Goal: Transaction & Acquisition: Book appointment/travel/reservation

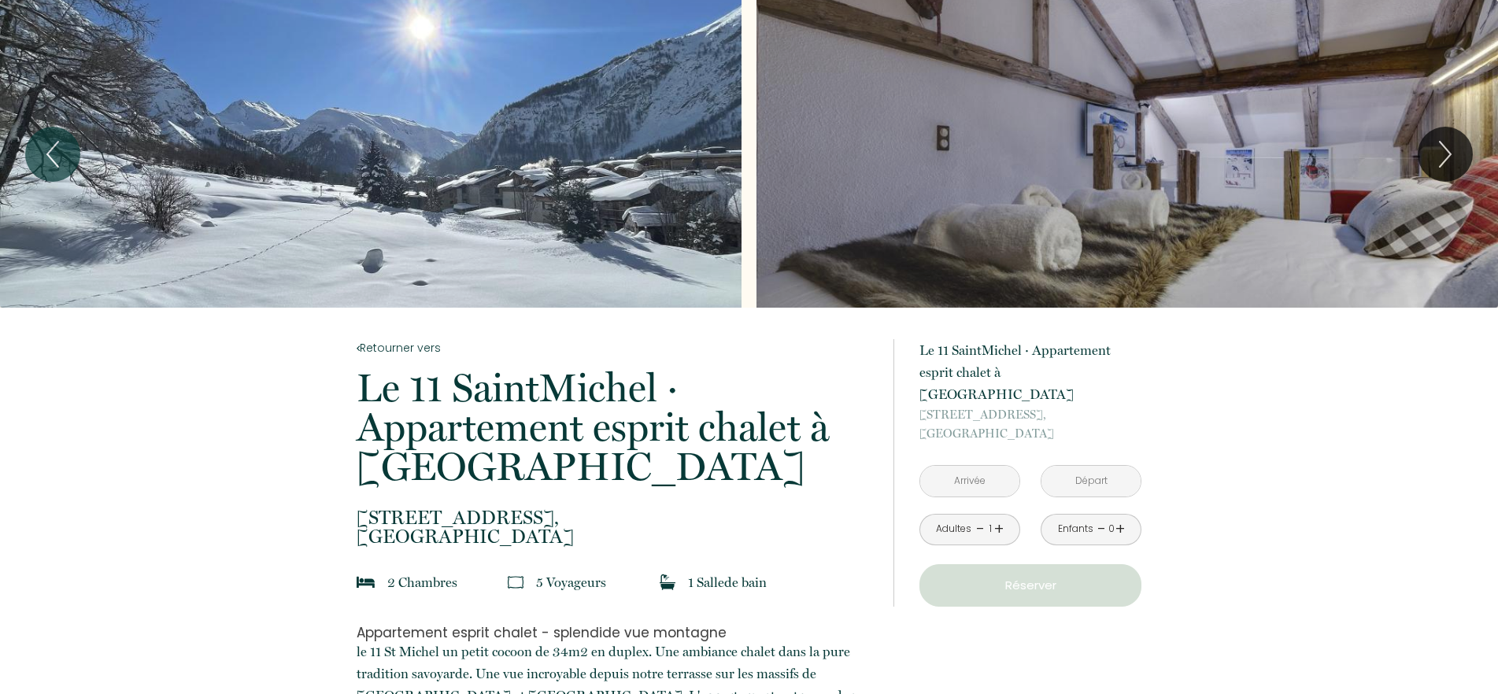
click at [997, 517] on link "+" at bounding box center [998, 529] width 9 height 24
click at [970, 466] on input "text" at bounding box center [969, 481] width 99 height 31
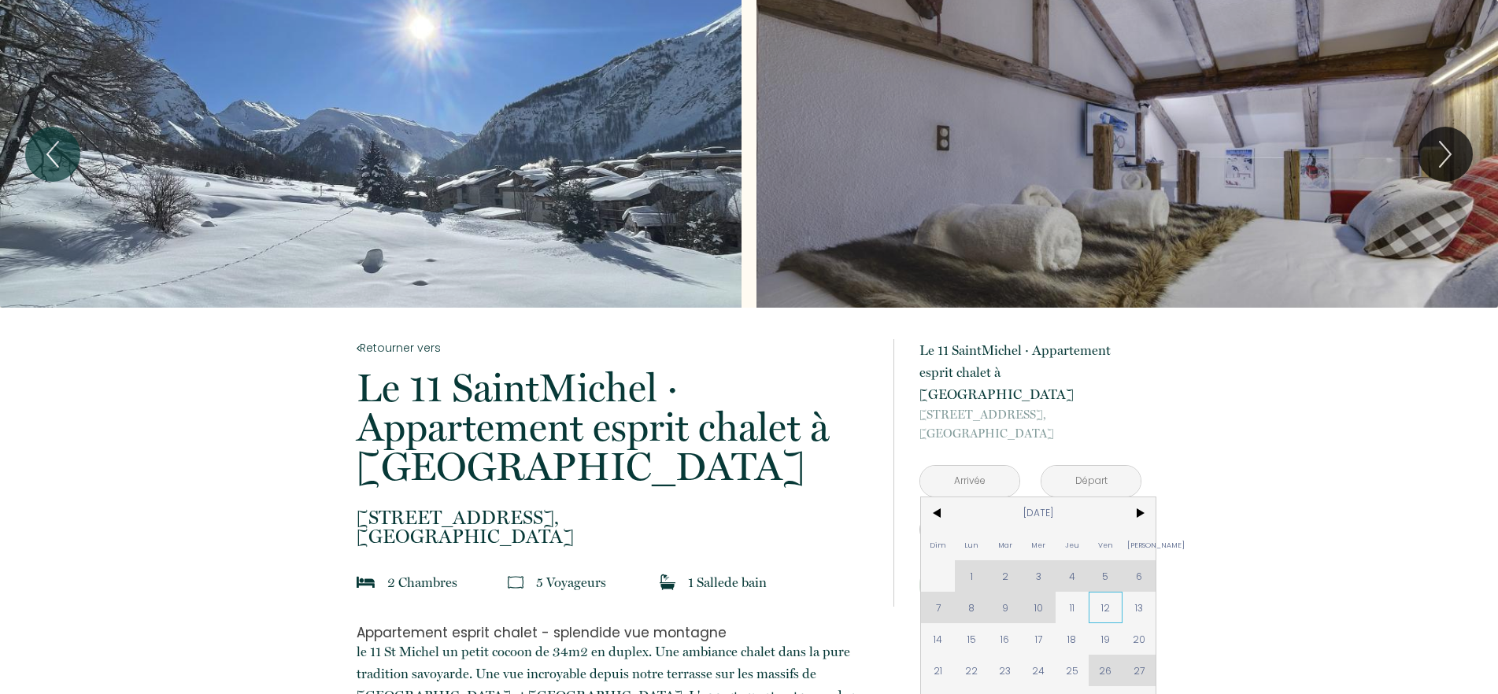
click at [1104, 592] on span "12" at bounding box center [1106, 607] width 34 height 31
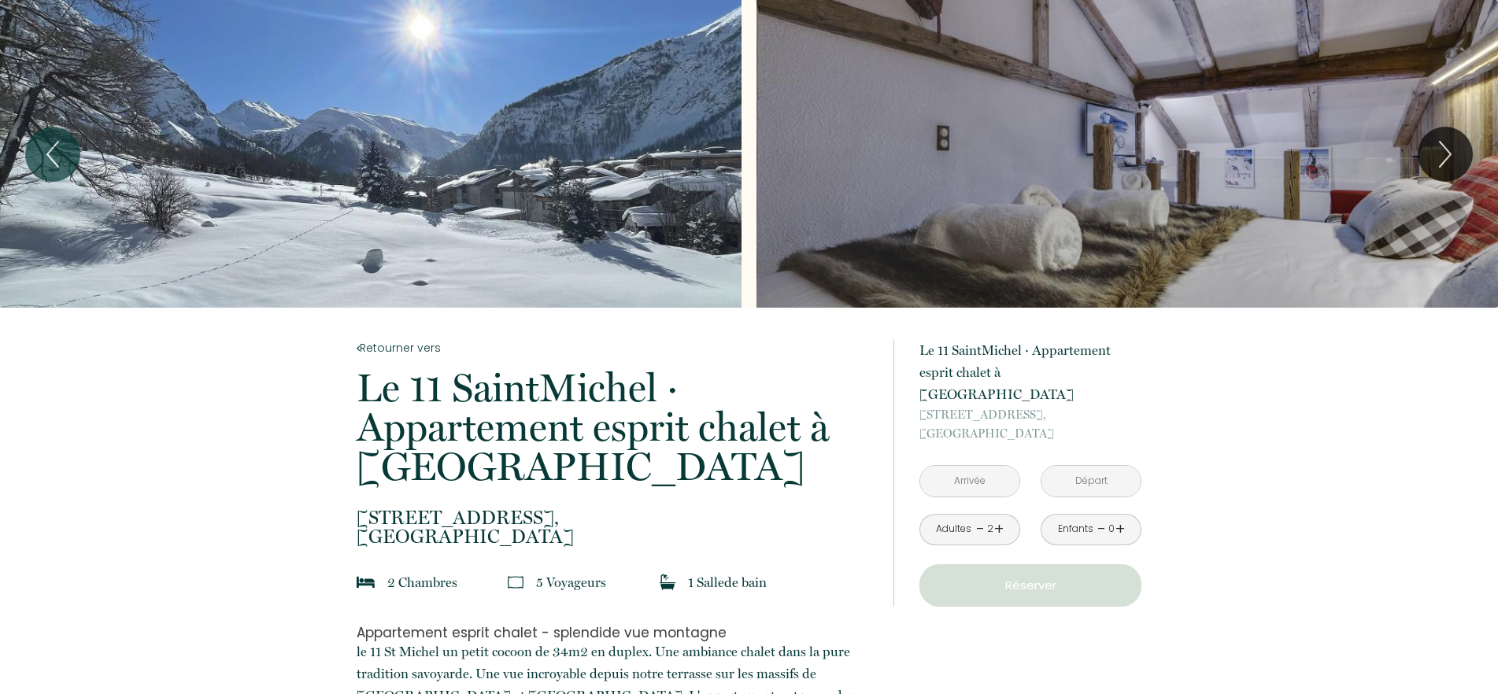
type input "Ven 12 Sep 2025"
click at [0, 0] on div "NaN € × nuit NaN €" at bounding box center [0, 0] width 0 height 0
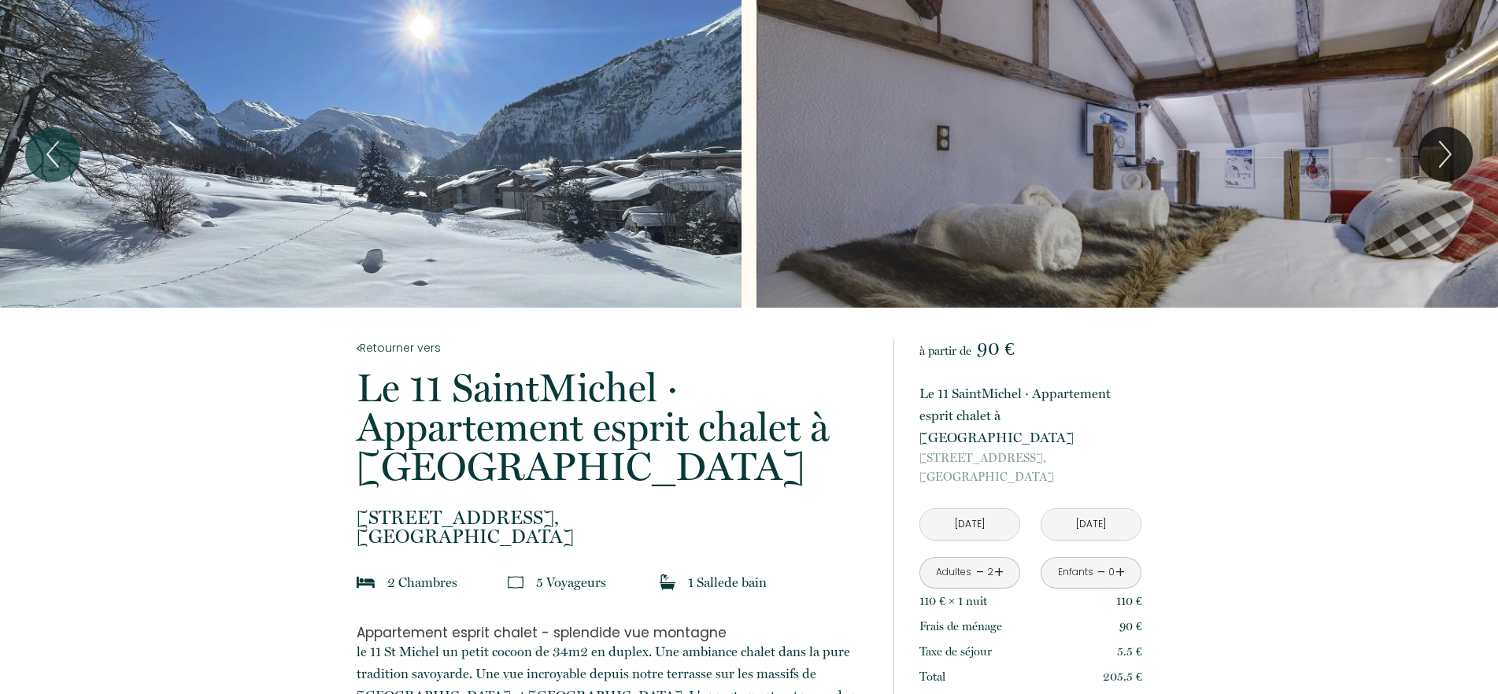
click at [1113, 509] on input "Sam 13 Sep 2025" at bounding box center [1090, 524] width 99 height 31
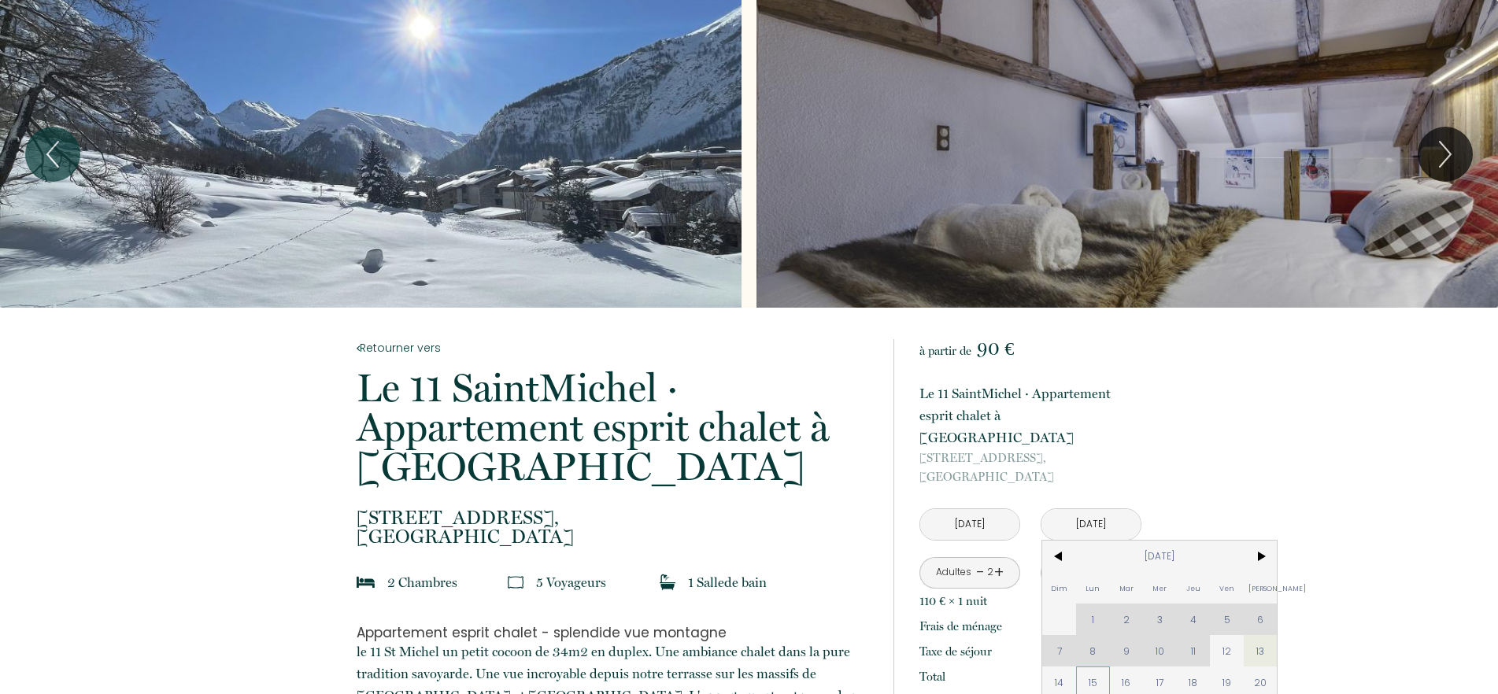
click at [1093, 667] on span "15" at bounding box center [1093, 682] width 34 height 31
type input "Lun 15 Sep 2025"
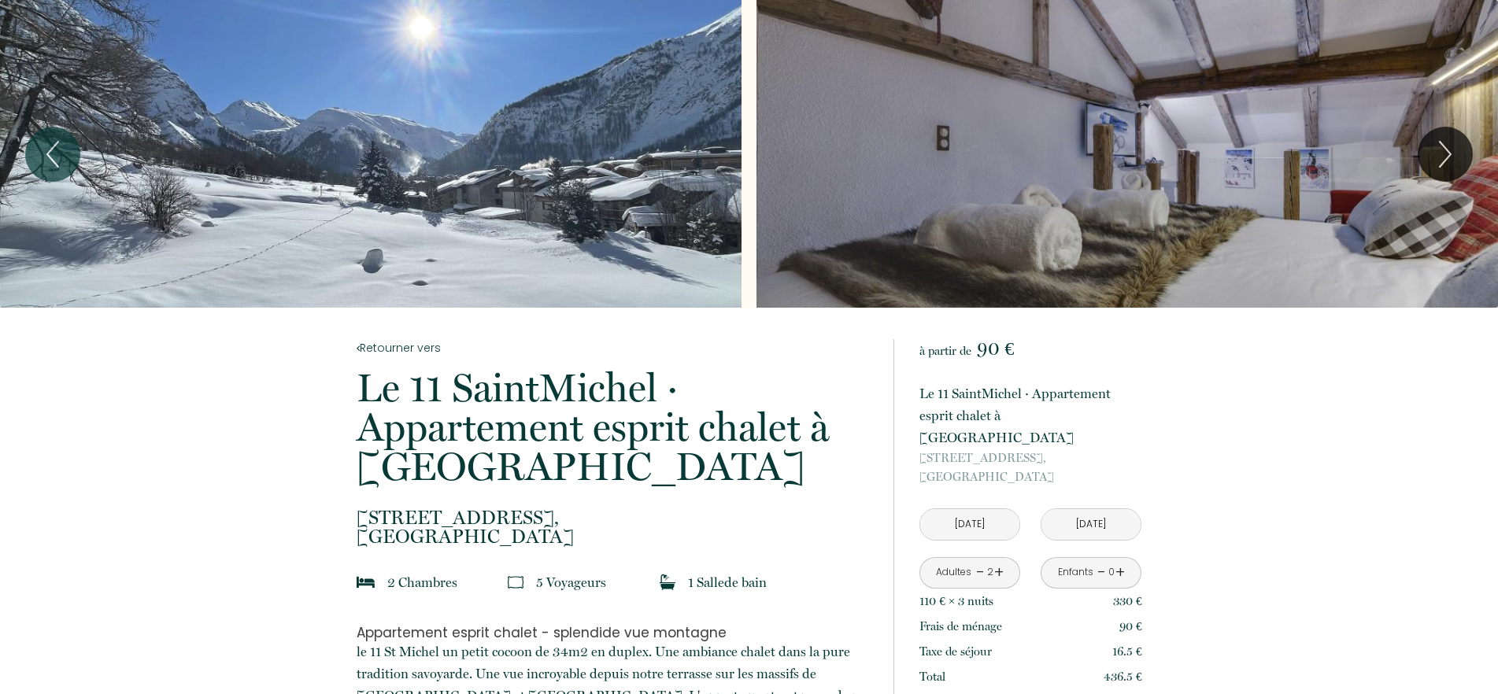
scroll to position [80, 0]
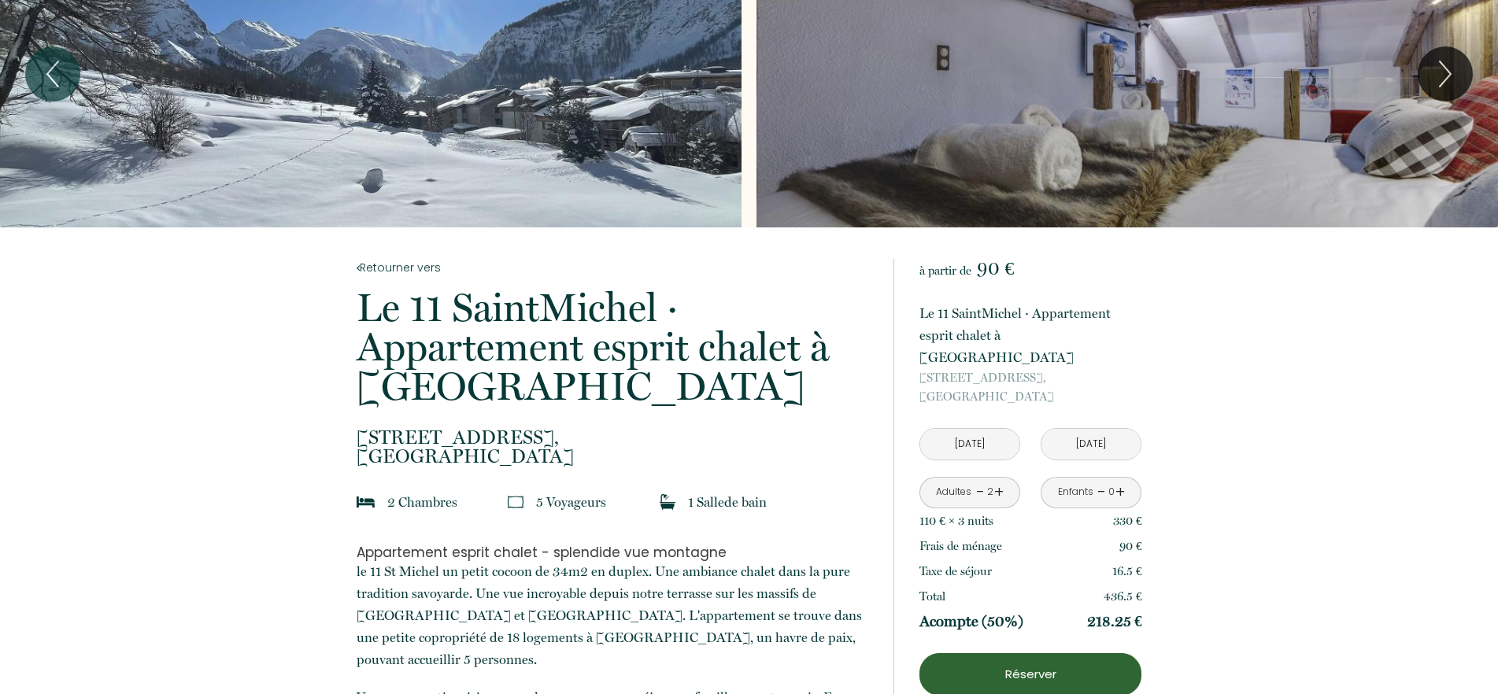
click at [1061, 665] on p "Réserver" at bounding box center [1030, 674] width 211 height 19
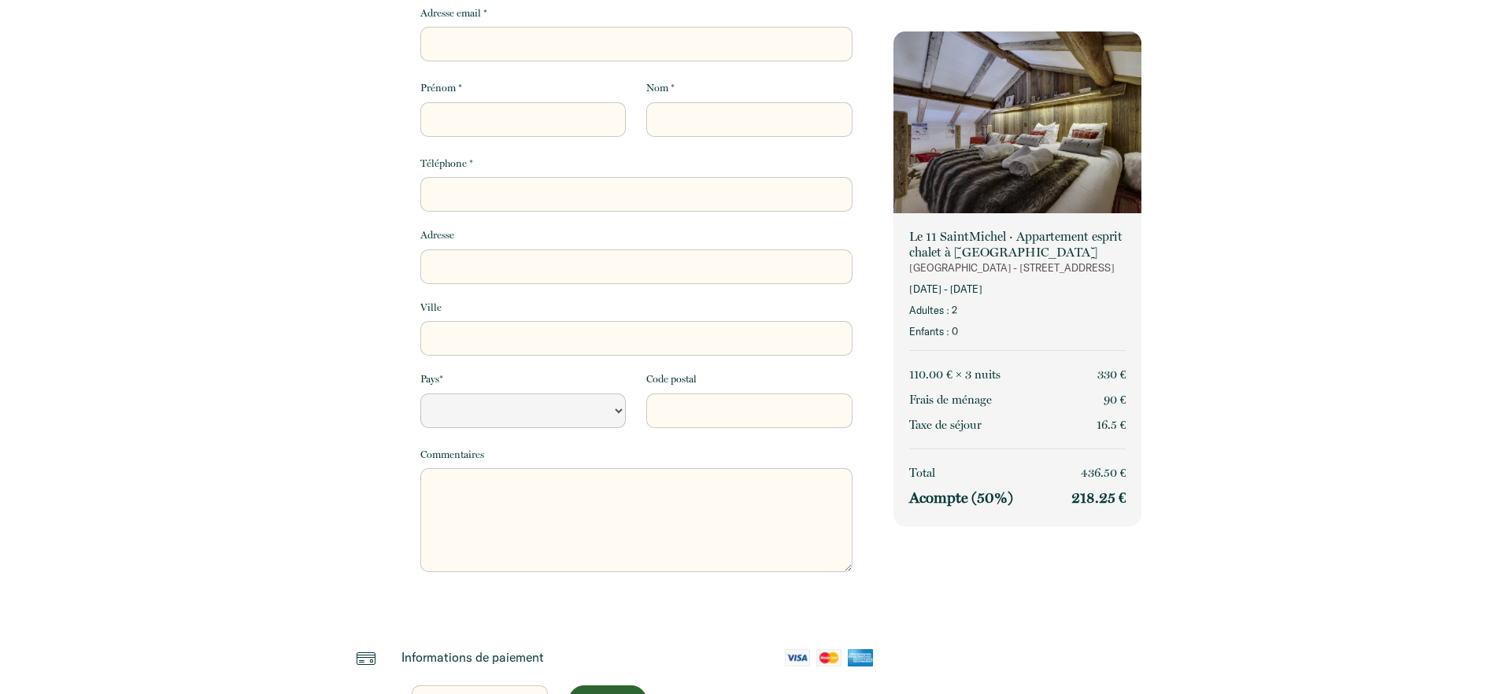
select select "Default select example"
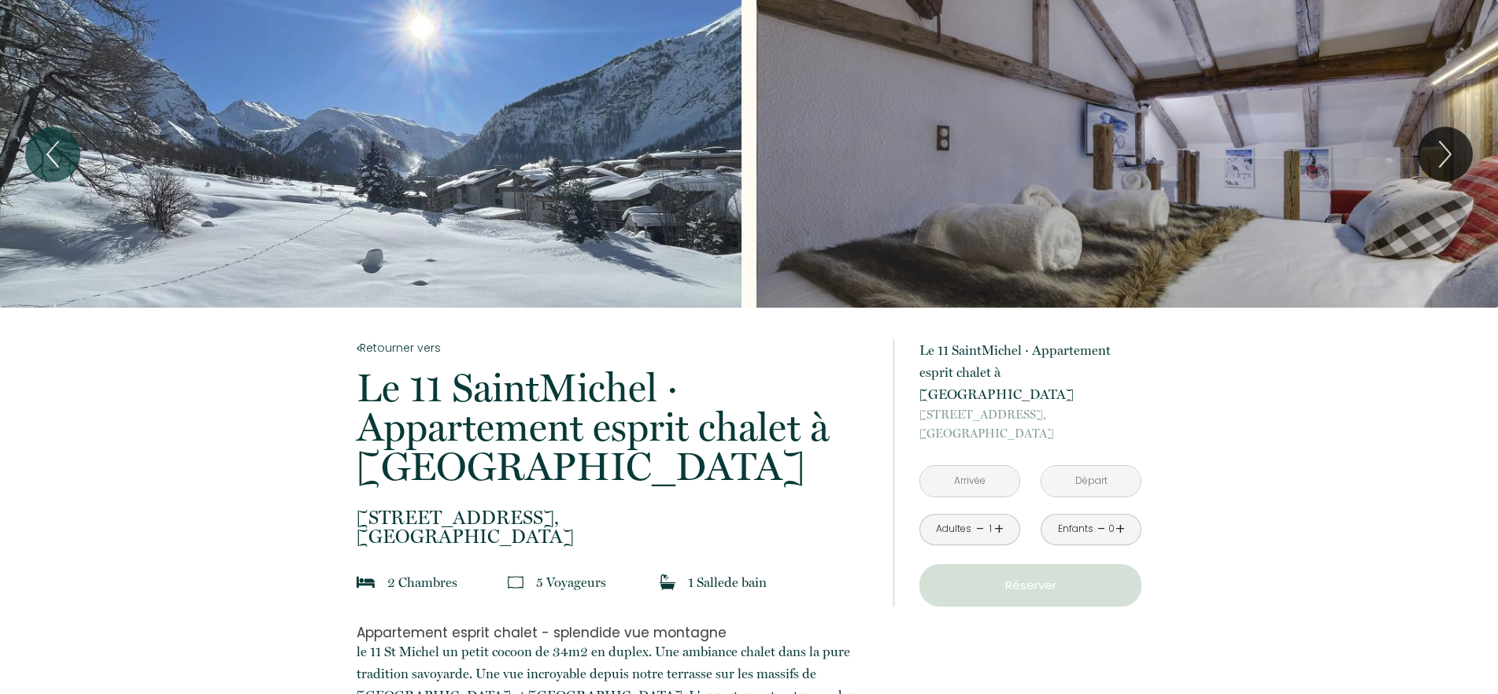
click at [987, 466] on input "text" at bounding box center [969, 481] width 99 height 31
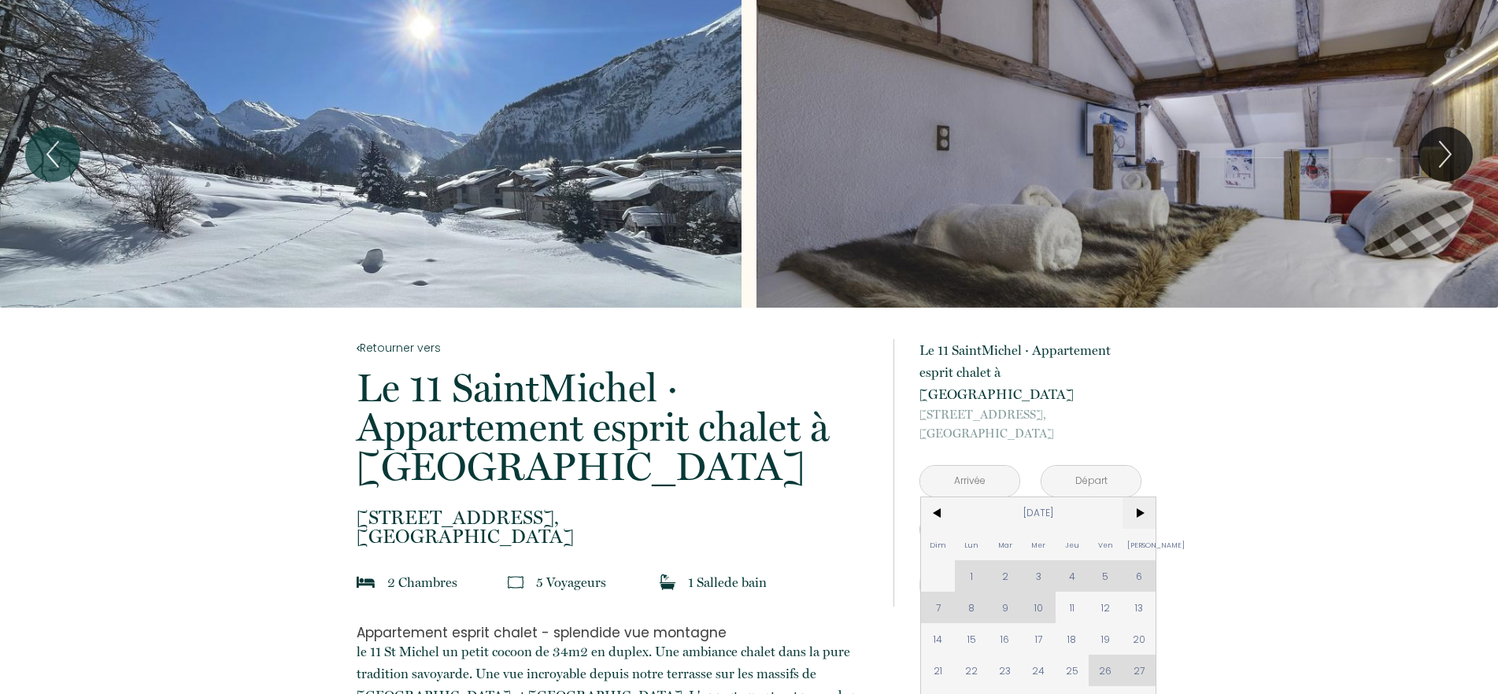
click at [1144, 497] on span ">" at bounding box center [1140, 512] width 34 height 31
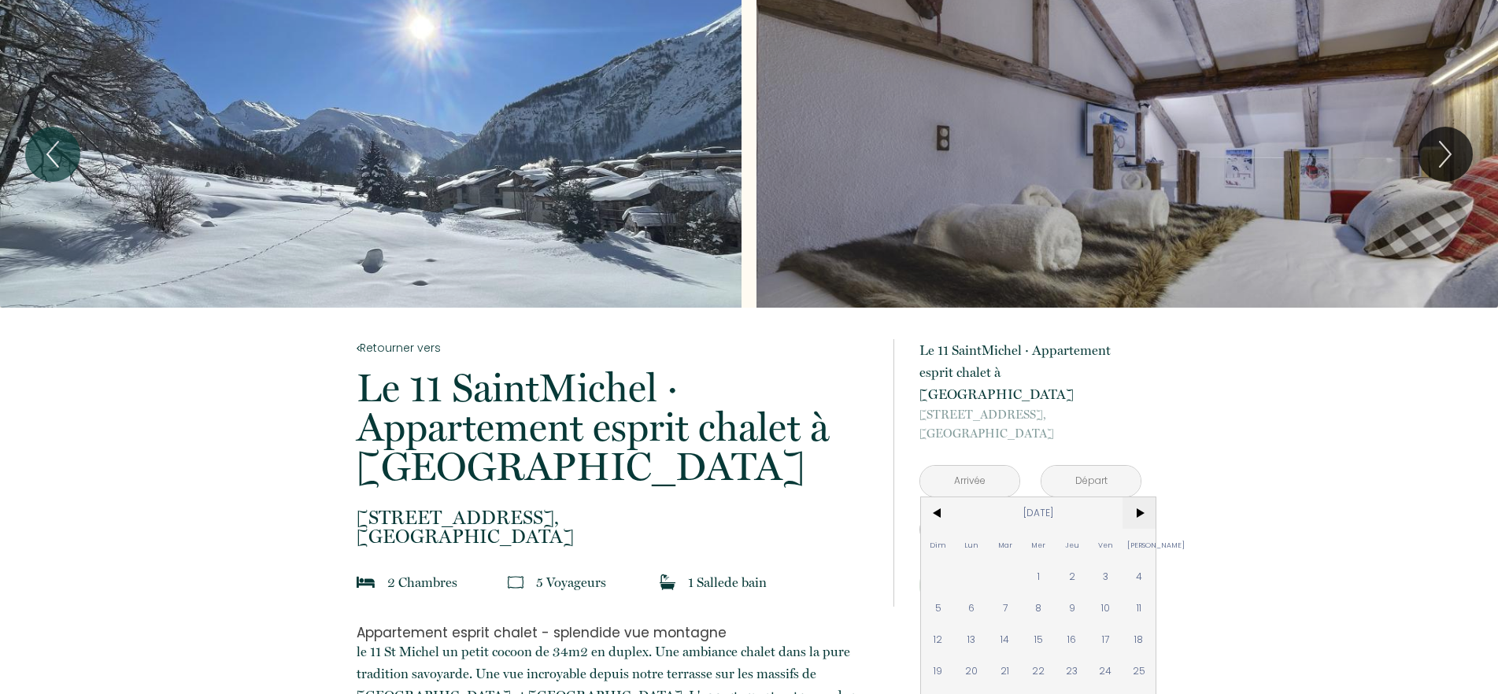
click at [1144, 497] on span ">" at bounding box center [1140, 512] width 34 height 31
click at [1142, 497] on span ">" at bounding box center [1140, 512] width 34 height 31
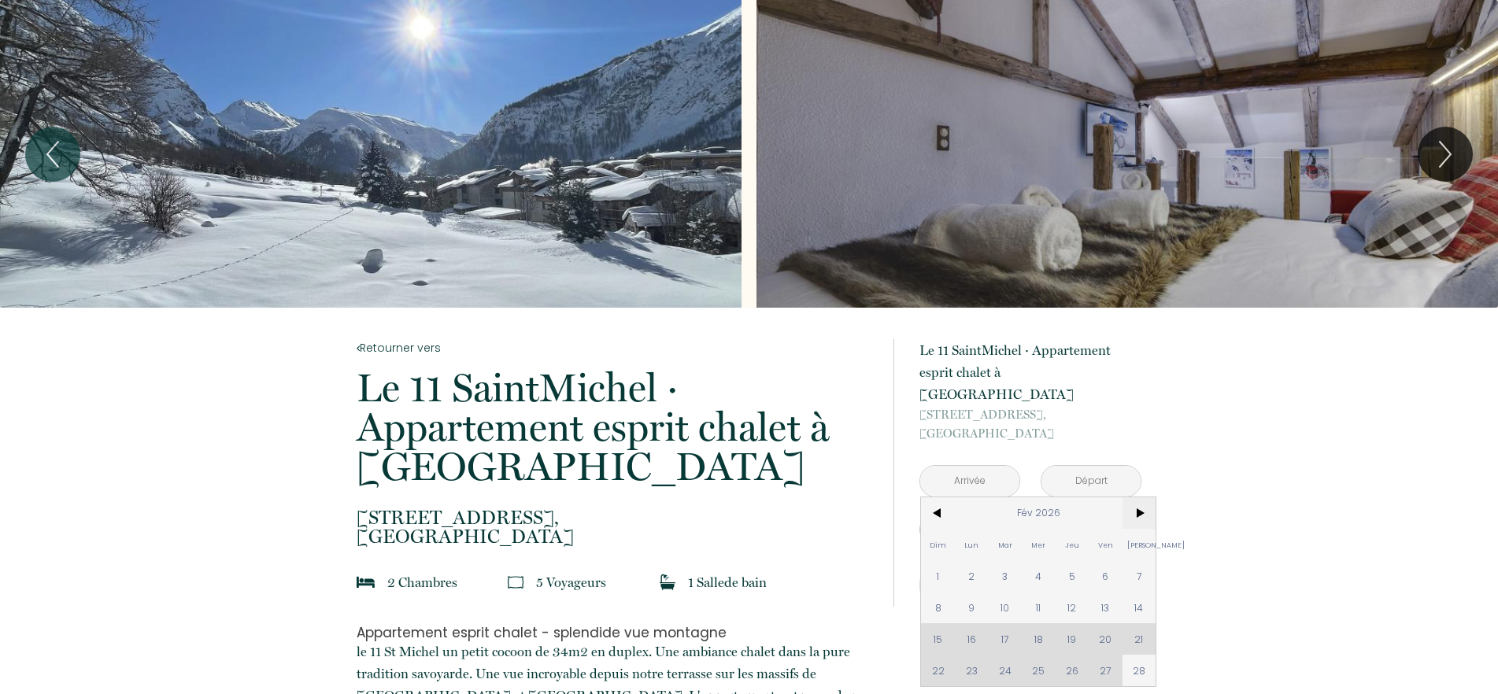
click at [1142, 497] on span ">" at bounding box center [1140, 512] width 34 height 31
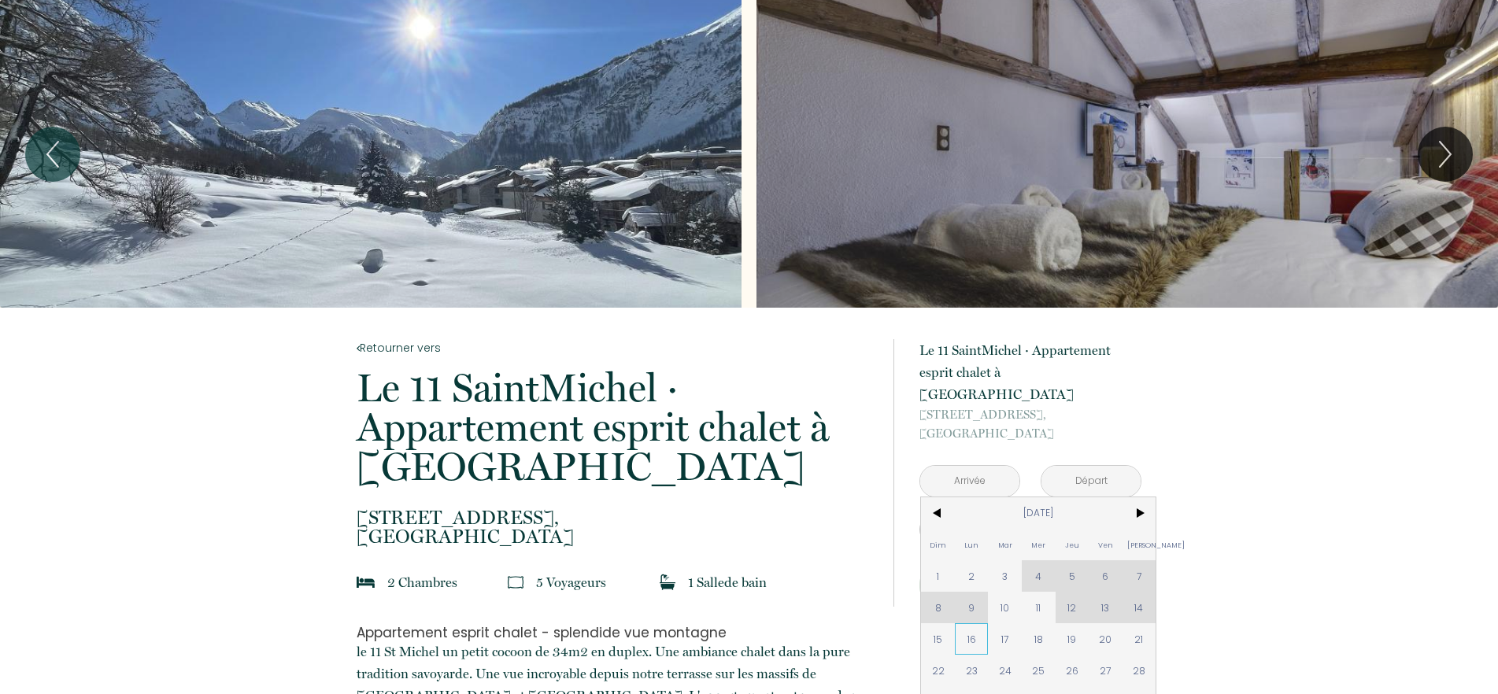
click at [962, 623] on span "16" at bounding box center [972, 638] width 34 height 31
type input "Lun 16 Mar 2026"
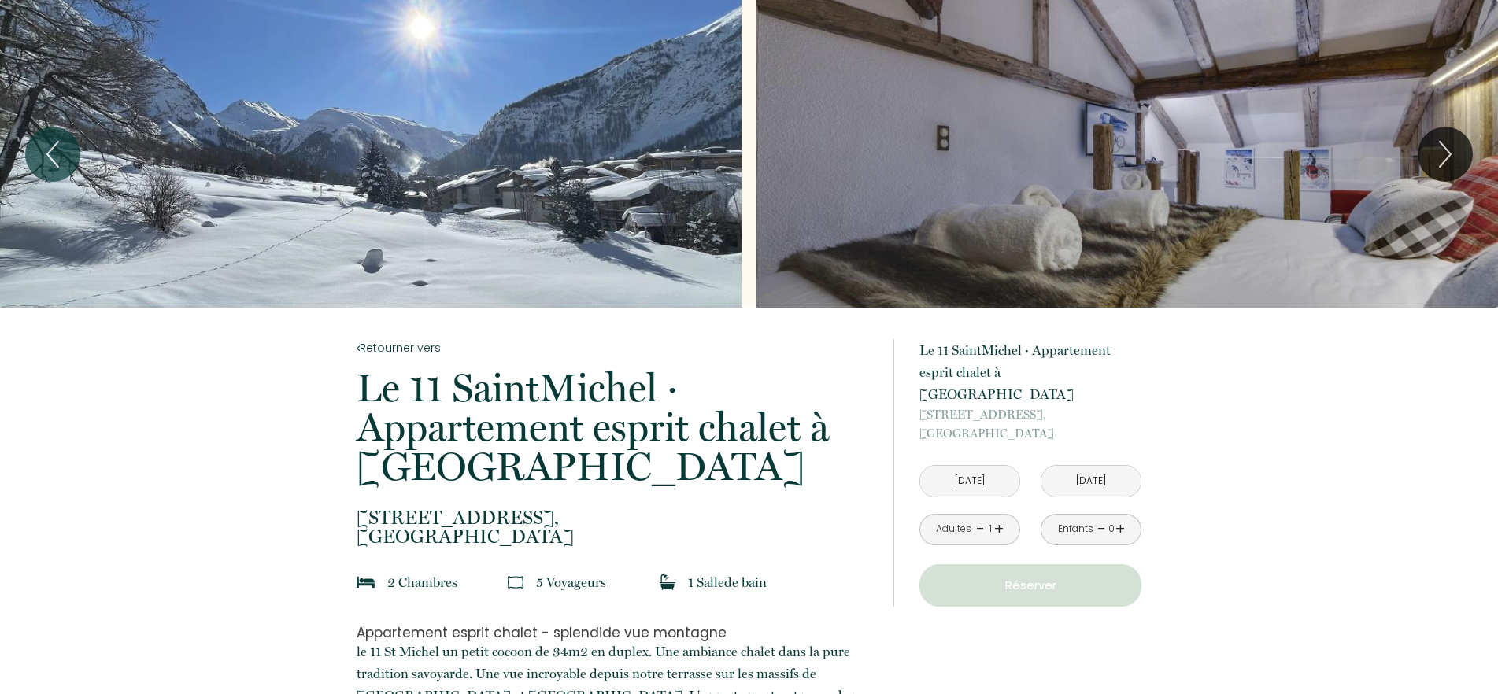
click at [1124, 466] on input "Mar 17 Mar 2026" at bounding box center [1090, 481] width 99 height 31
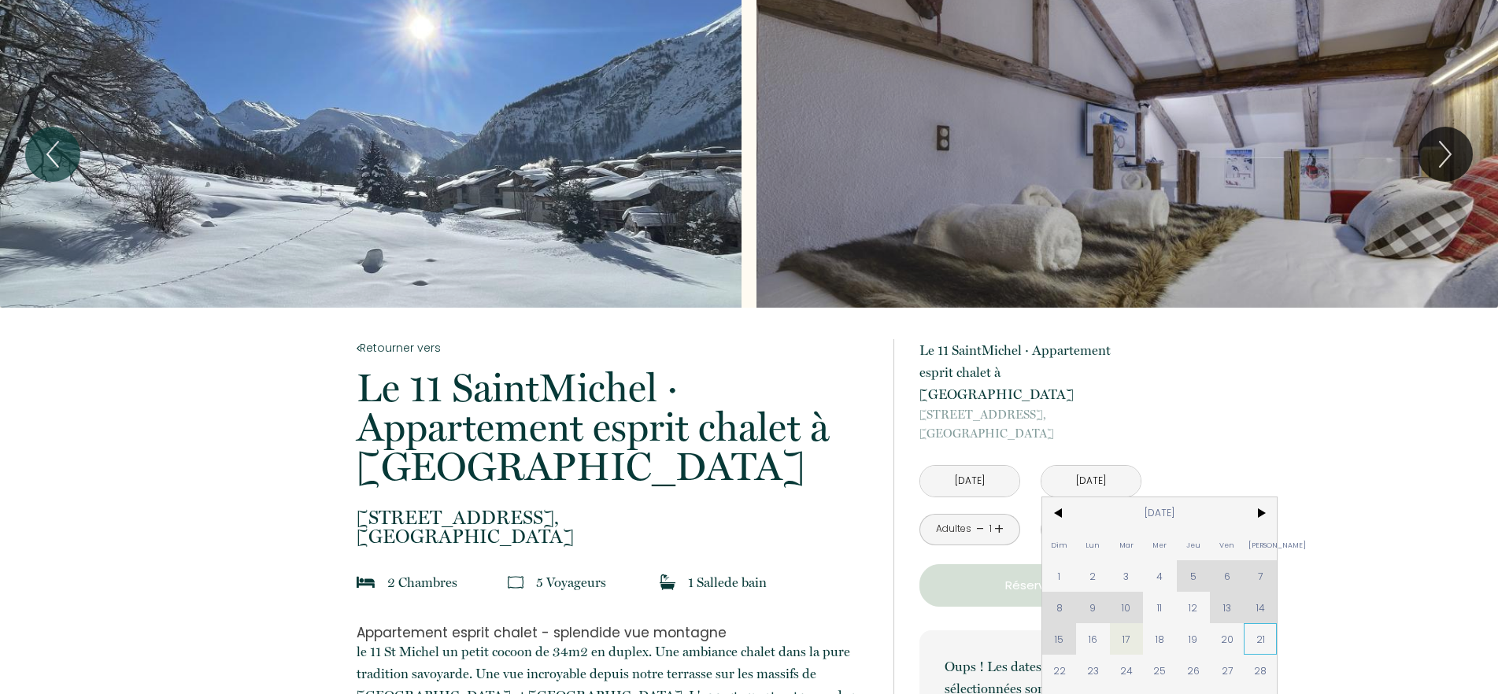
click at [1258, 623] on span "21" at bounding box center [1261, 638] width 34 height 31
type input "Sam 21 Mar 2026"
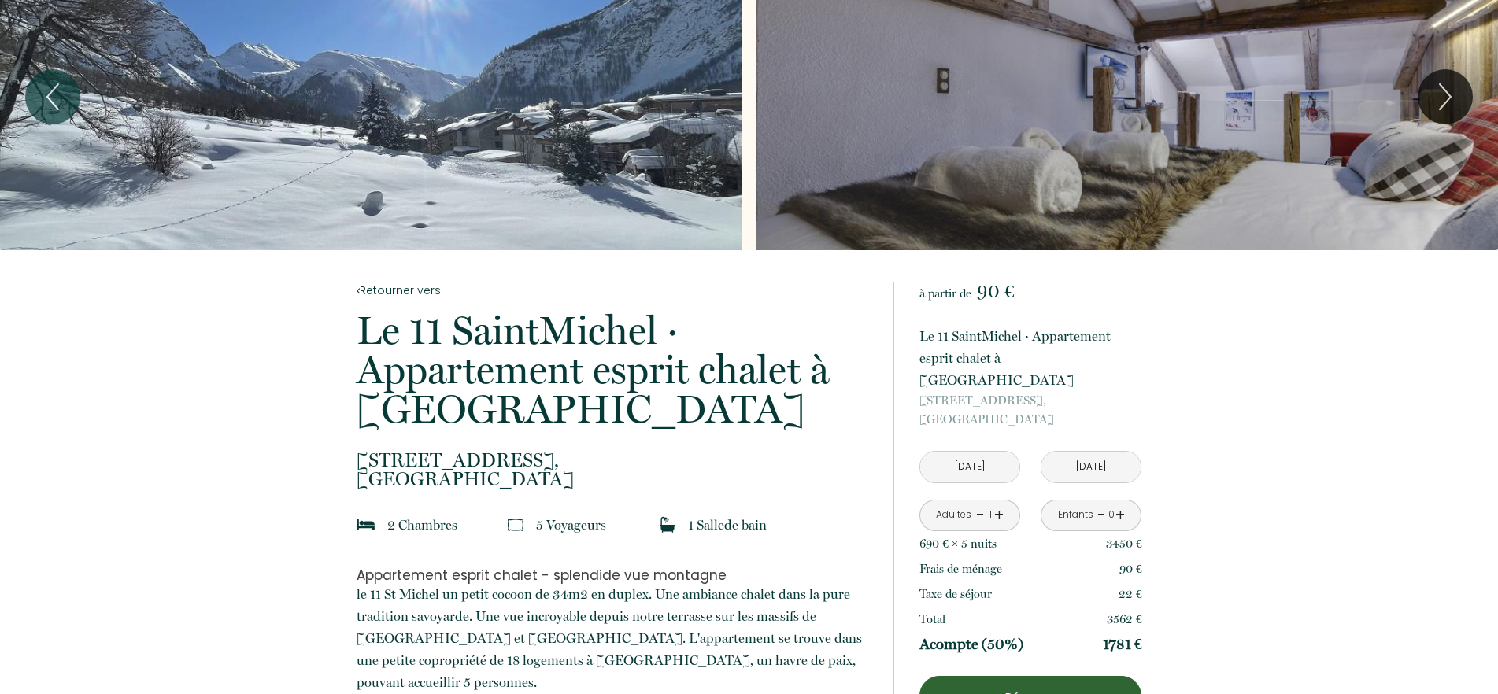
scroll to position [80, 0]
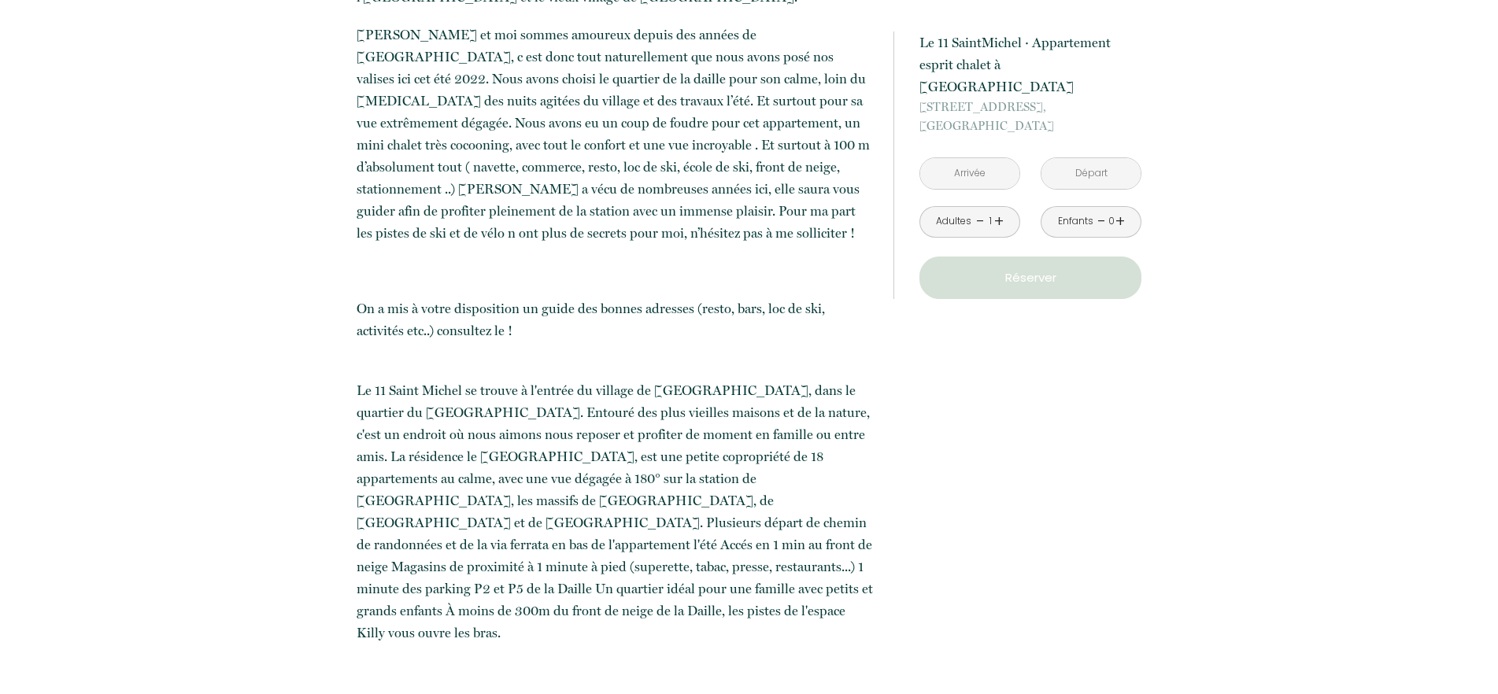
scroll to position [1606, 0]
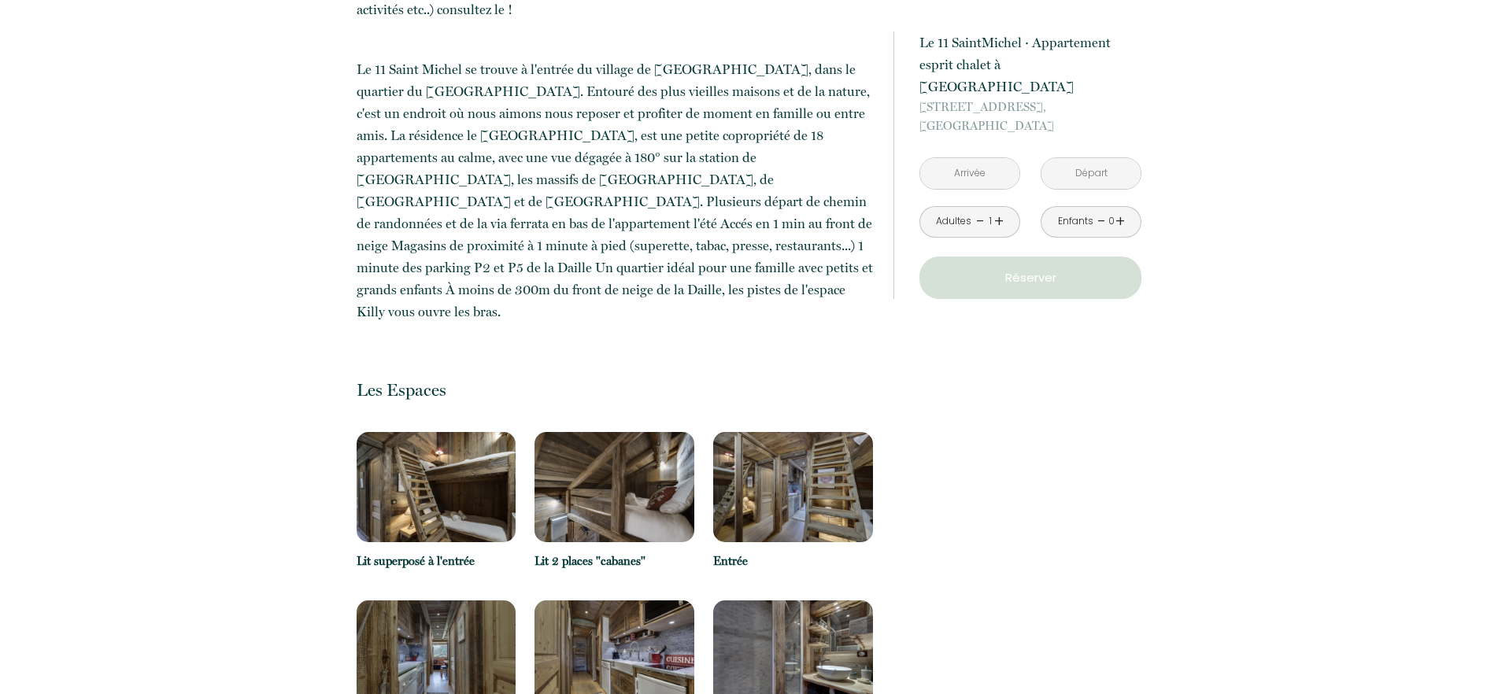
click at [414, 432] on img at bounding box center [437, 487] width 160 height 110
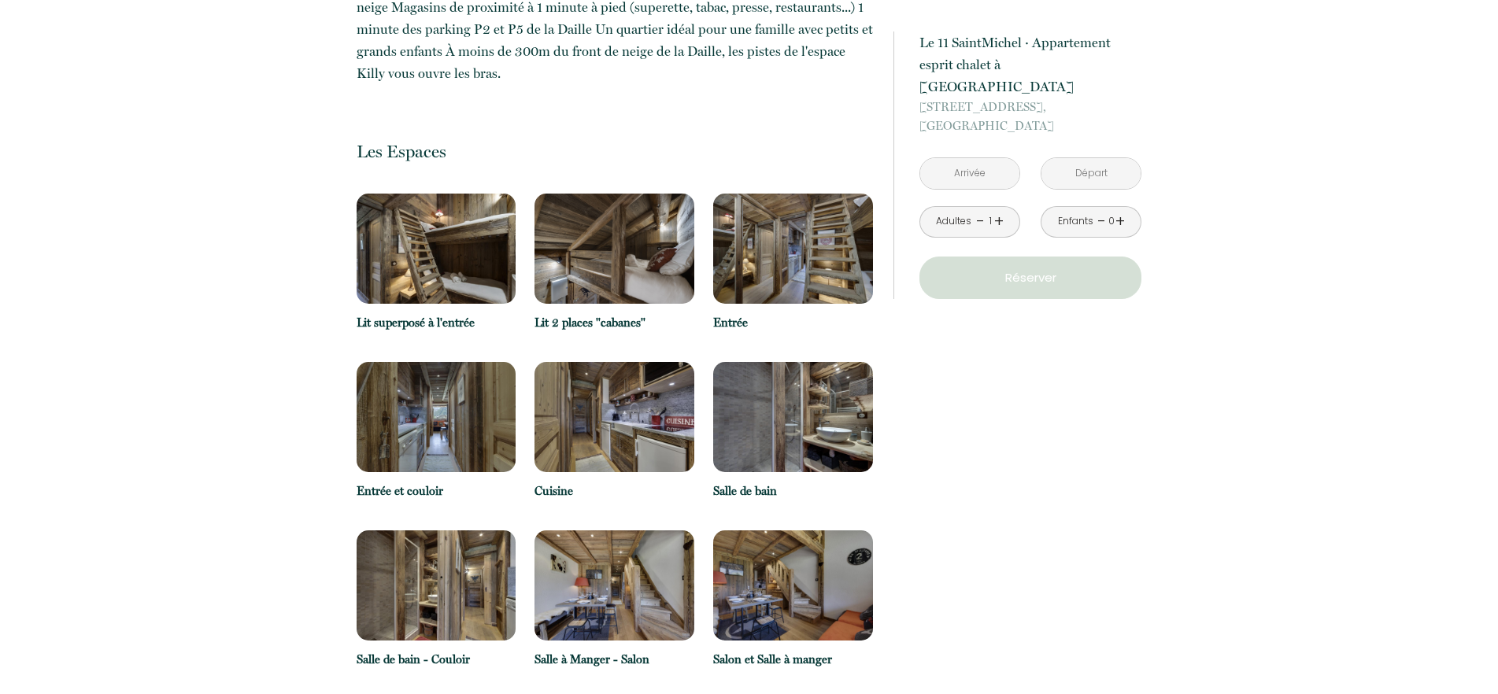
scroll to position [1847, 0]
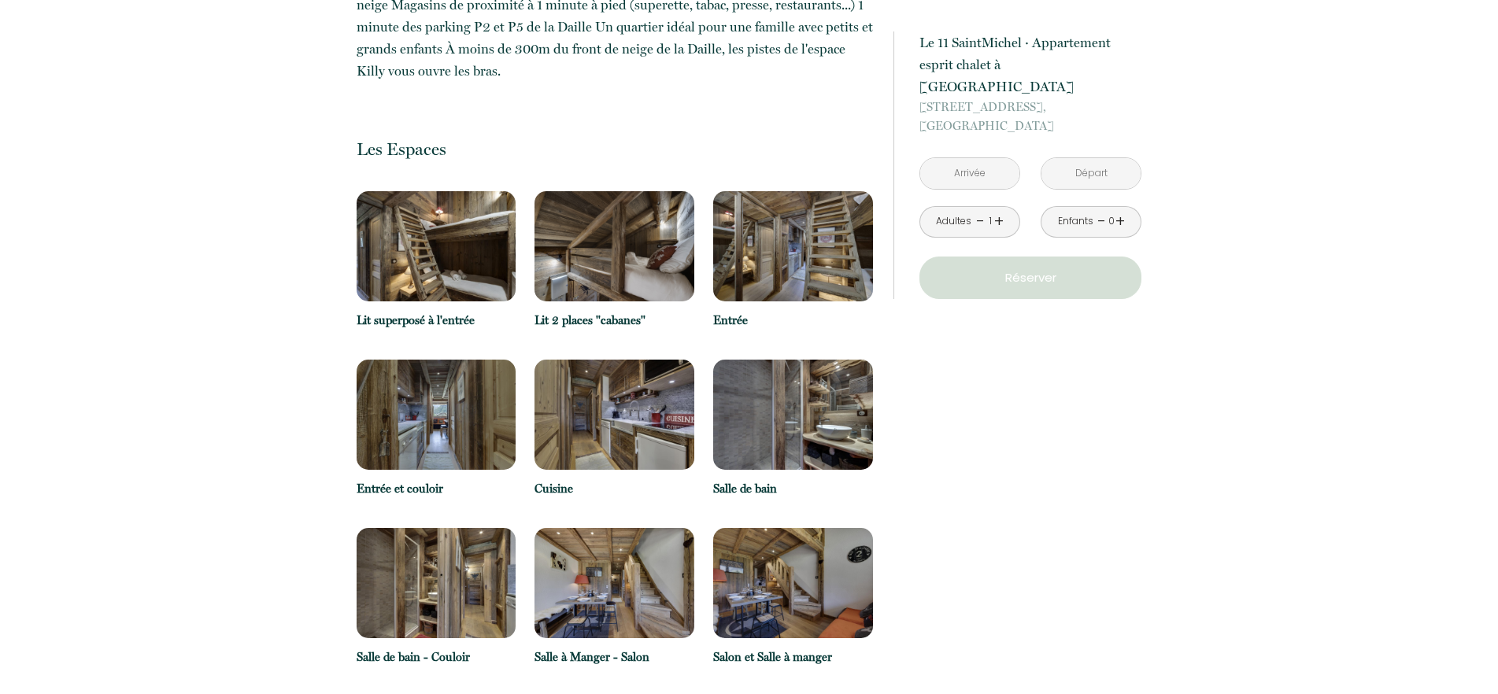
click at [806, 528] on img at bounding box center [793, 583] width 160 height 110
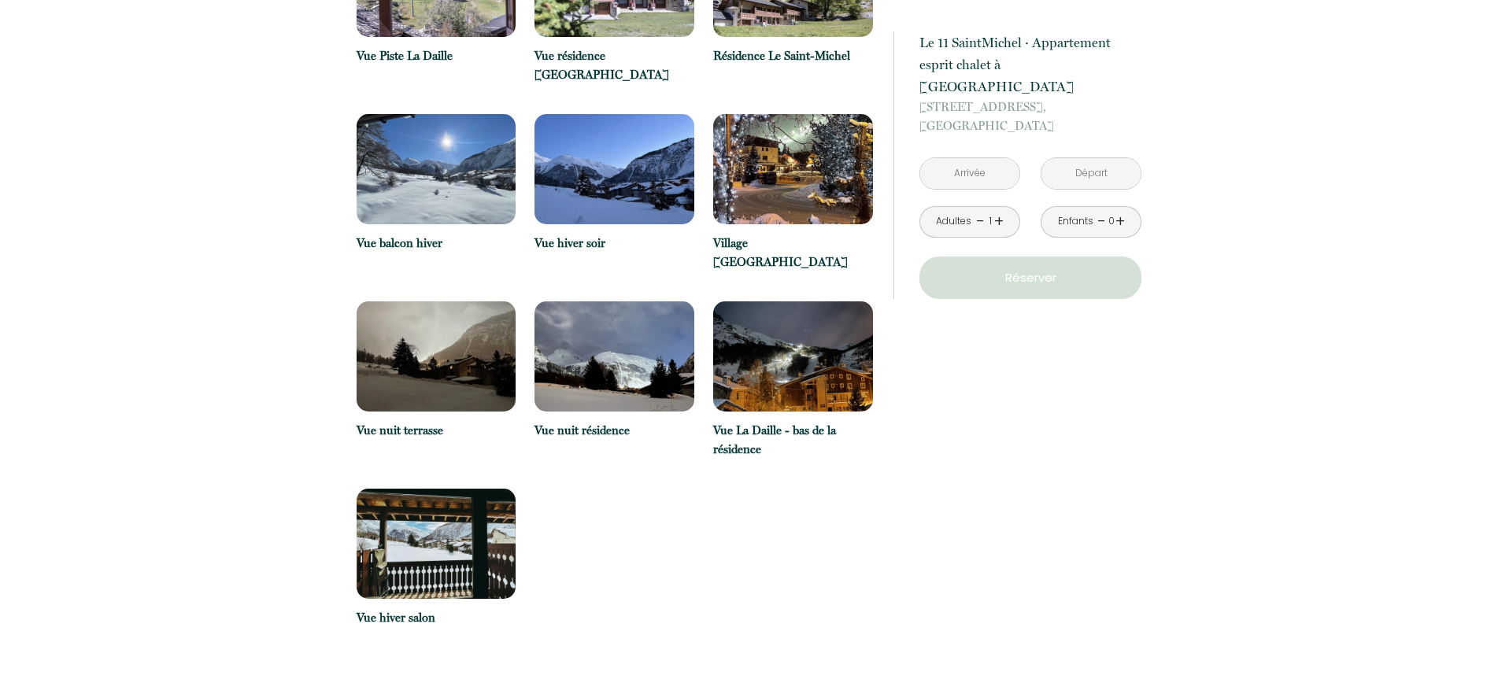
scroll to position [3131, 0]
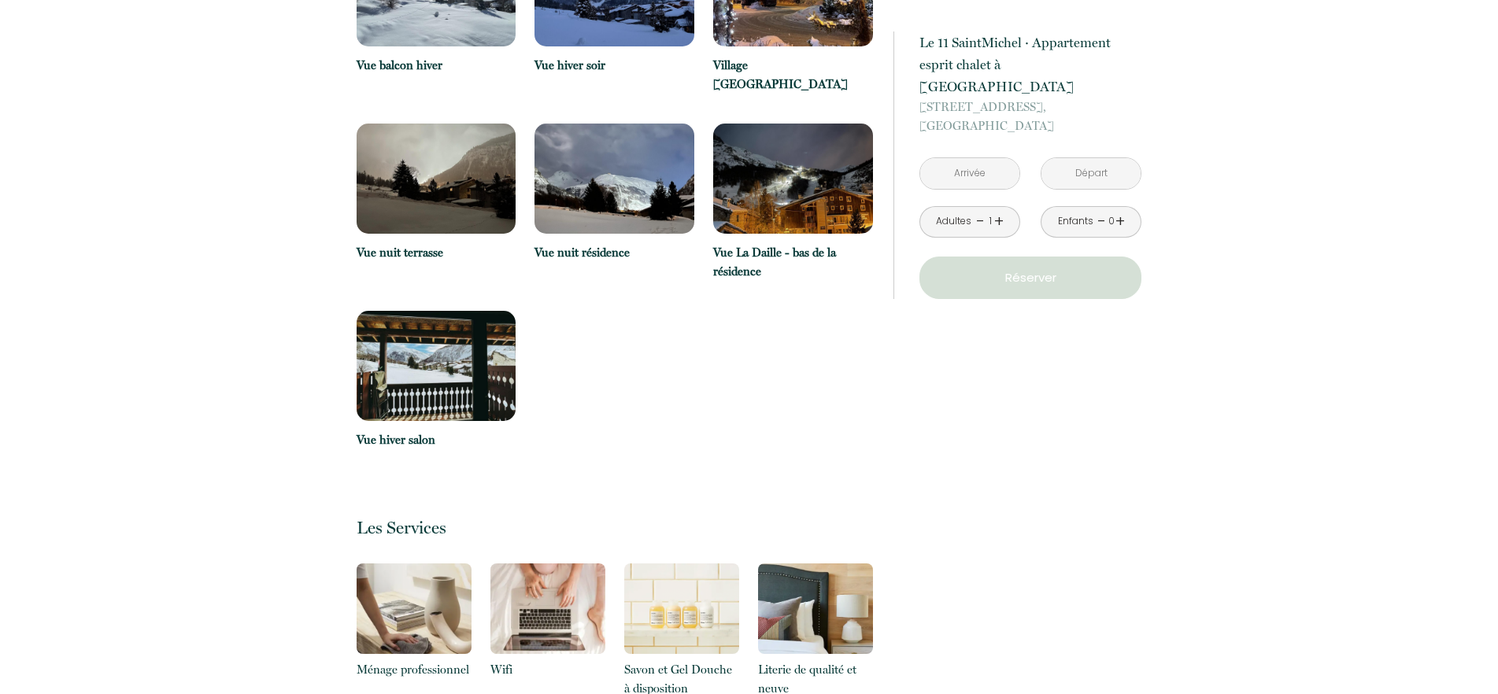
click at [453, 311] on img at bounding box center [437, 366] width 160 height 110
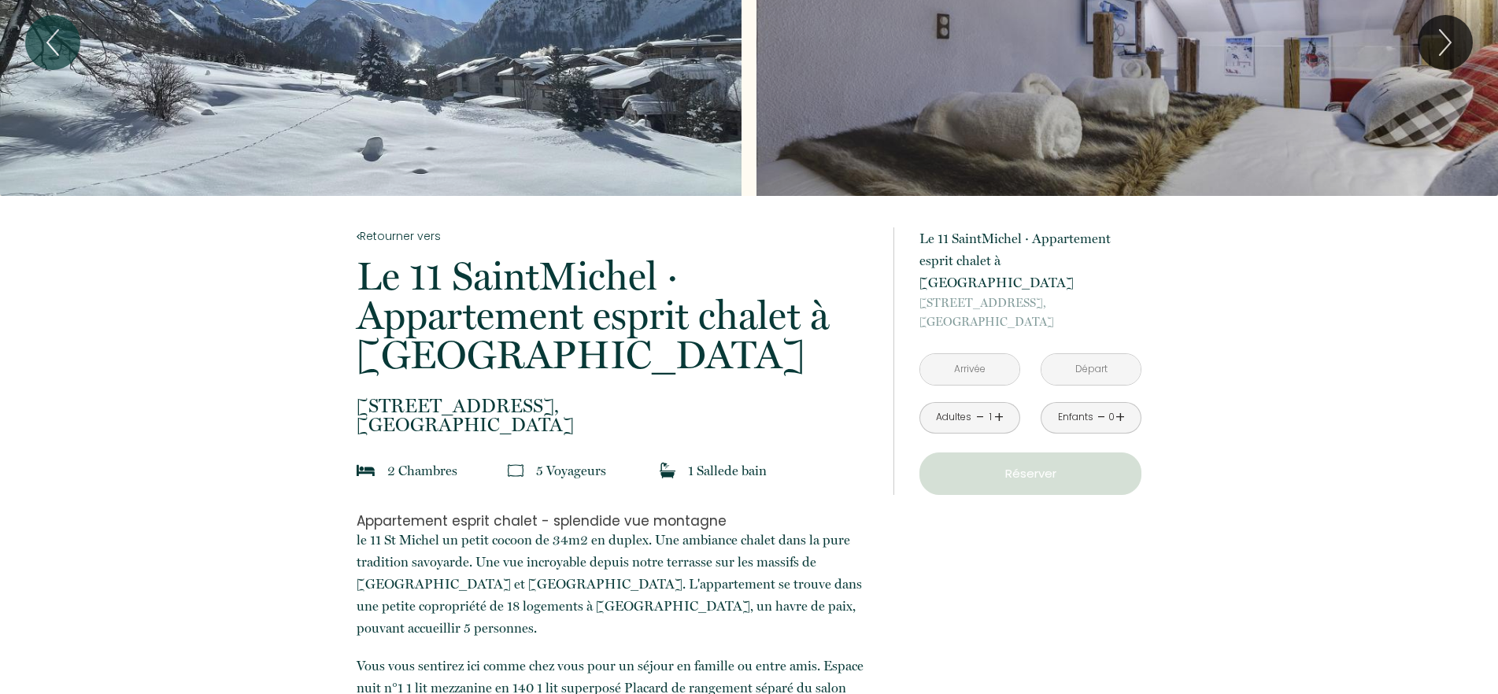
scroll to position [0, 0]
